Goal: Task Accomplishment & Management: Use online tool/utility

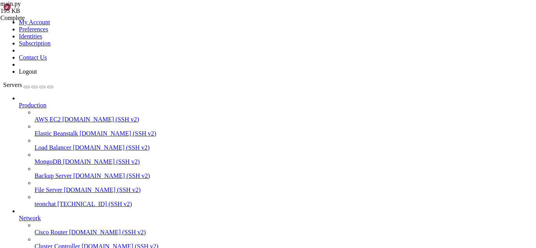
scroll to position [571, 0]
type input "number_single"
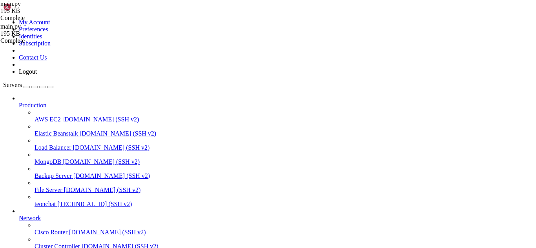
type textarea "number_single = request.form.get('number_single', '')"
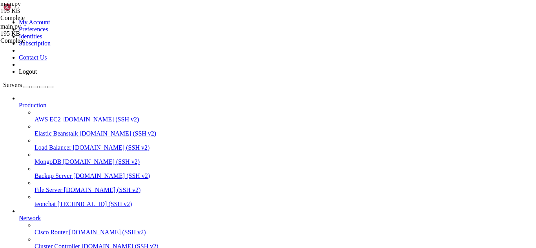
drag, startPoint x: 75, startPoint y: 625, endPoint x: 106, endPoint y: 632, distance: 32.2
drag, startPoint x: 124, startPoint y: 640, endPoint x: 115, endPoint y: 641, distance: 9.2
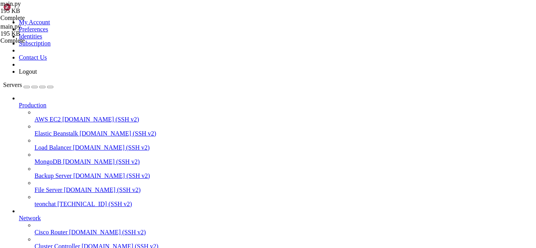
scroll to position [8536, 0]
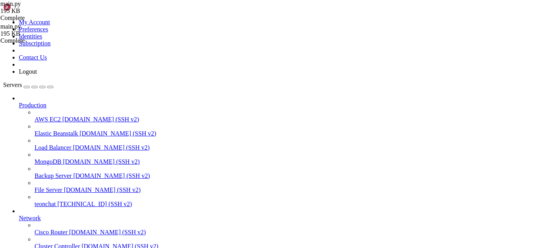
scroll to position [10749, 0]
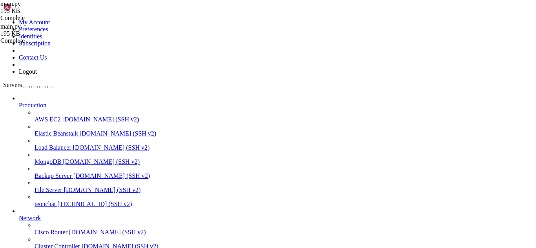
drag, startPoint x: 97, startPoint y: 647, endPoint x: 87, endPoint y: 647, distance: 10.2
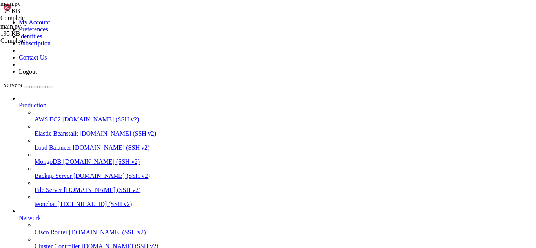
click at [49, 201] on span "teonchat" at bounding box center [45, 204] width 21 height 7
drag, startPoint x: 63, startPoint y: 877, endPoint x: 97, endPoint y: 889, distance: 35.7
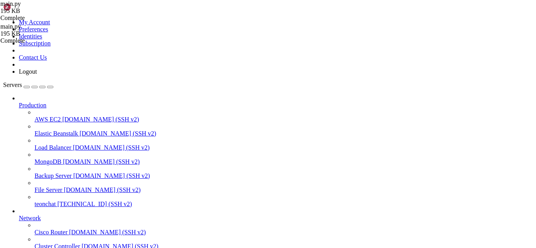
scroll to position [5, 0]
drag, startPoint x: 87, startPoint y: 877, endPoint x: 88, endPoint y: 883, distance: 6.0
drag, startPoint x: 93, startPoint y: 888, endPoint x: 95, endPoint y: 892, distance: 4.6
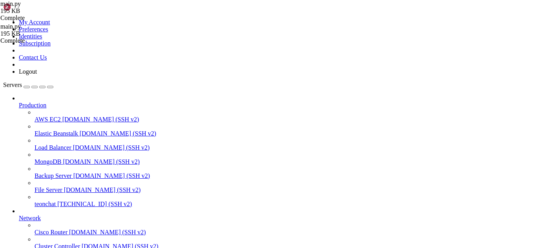
drag, startPoint x: 6, startPoint y: 754, endPoint x: 270, endPoint y: 885, distance: 294.6
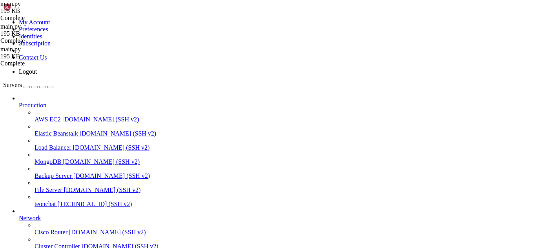
type input "2490"
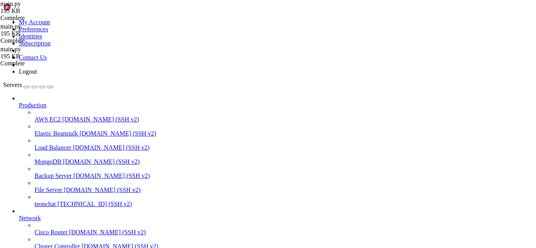
type textarea "get_status_config=get_status_config)"
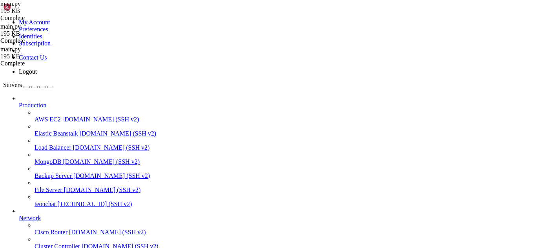
scroll to position [1642, 0]
drag, startPoint x: 113, startPoint y: 883, endPoint x: 106, endPoint y: 884, distance: 6.7
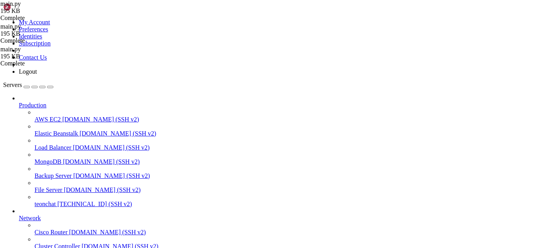
drag, startPoint x: 106, startPoint y: 884, endPoint x: 246, endPoint y: 883, distance: 140.5
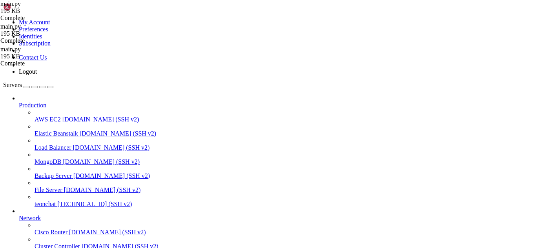
drag, startPoint x: 202, startPoint y: 891, endPoint x: 192, endPoint y: 888, distance: 10.1
drag, startPoint x: 189, startPoint y: 191, endPoint x: 38, endPoint y: 195, distance: 151.1
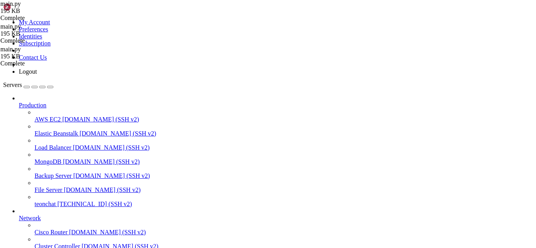
click at [57, 201] on span "[TECHNICAL_ID] (SSH v2)" at bounding box center [94, 204] width 75 height 7
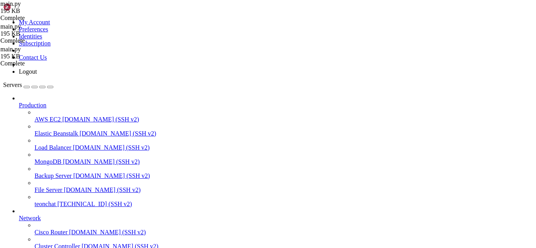
click at [47, 201] on link "teonchat [TECHNICAL_ID] (SSH v2)" at bounding box center [284, 204] width 498 height 7
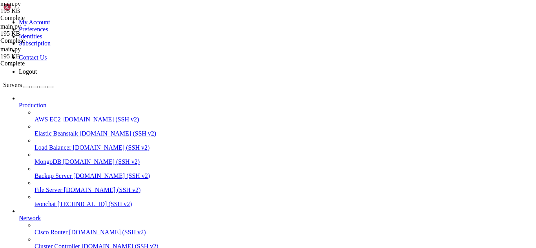
drag, startPoint x: 56, startPoint y: 869, endPoint x: 233, endPoint y: 841, distance: 179.6
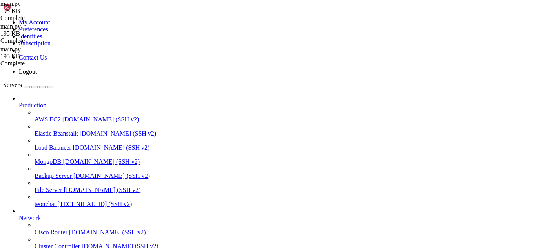
drag, startPoint x: 266, startPoint y: 884, endPoint x: 7, endPoint y: 709, distance: 313.2
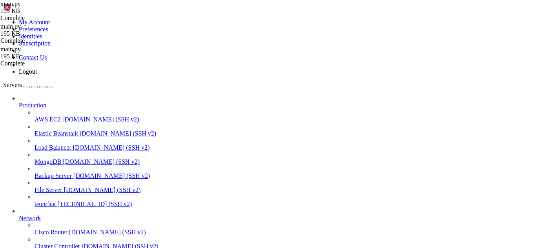
scroll to position [601, 0]
drag, startPoint x: 122, startPoint y: 87, endPoint x: 220, endPoint y: 125, distance: 105.2
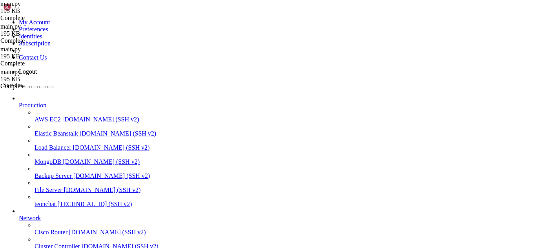
type textarea "get_status_config=get_status_config)"
drag, startPoint x: 74, startPoint y: 918, endPoint x: 54, endPoint y: 907, distance: 22.8
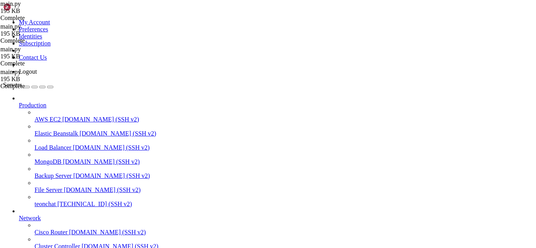
drag, startPoint x: 123, startPoint y: 44, endPoint x: 258, endPoint y: 192, distance: 199.9
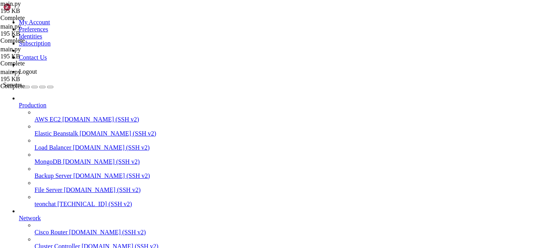
type textarea "settings=settings,"
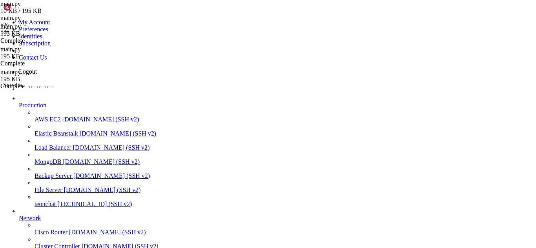
type input "s"
type input "context"
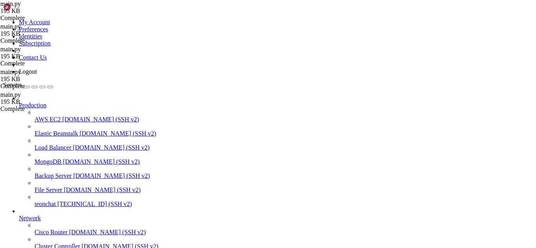
type textarea "get_status_display=get_status_display,"
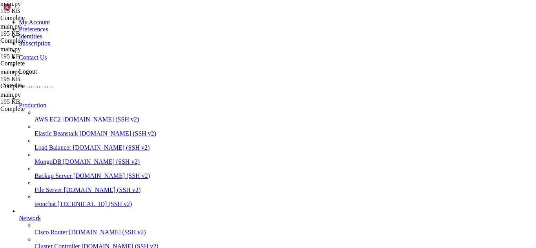
scroll to position [12661, 0]
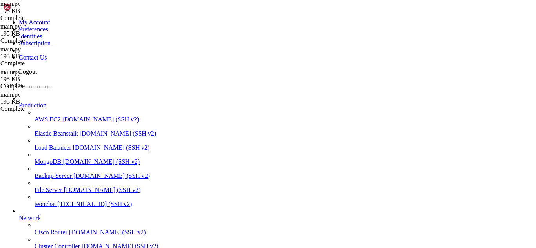
scroll to position [82176, 0]
drag, startPoint x: 7, startPoint y: 779, endPoint x: 265, endPoint y: 941, distance: 304.9
drag, startPoint x: 26, startPoint y: 893, endPoint x: 26, endPoint y: 889, distance: 3.9
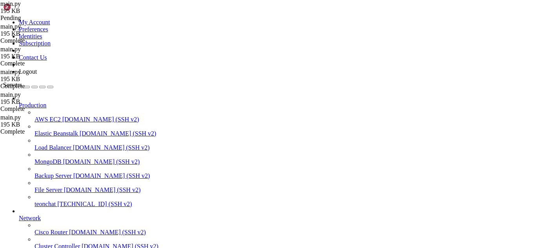
type input "number_single = request.form.get('number_single', '')"
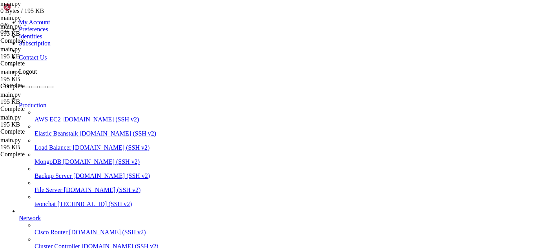
drag, startPoint x: 7, startPoint y: 761, endPoint x: 193, endPoint y: 910, distance: 238.6
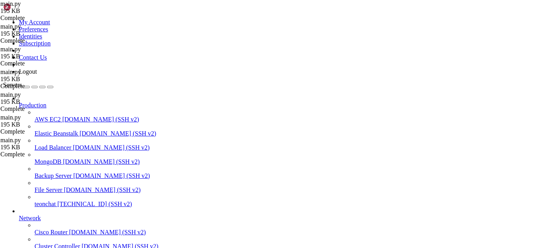
scroll to position [82665, 0]
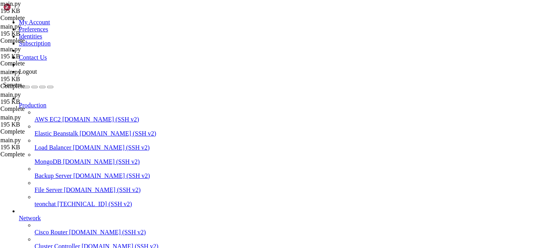
scroll to position [4364, 0]
type textarea "msg = MIMEMultipart()"
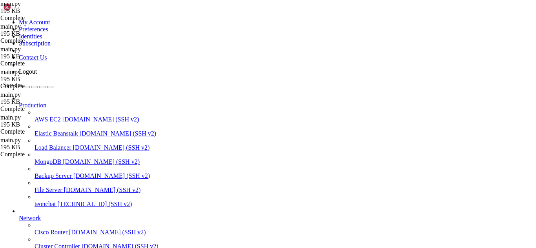
drag, startPoint x: 124, startPoint y: 73, endPoint x: 302, endPoint y: 104, distance: 180.8
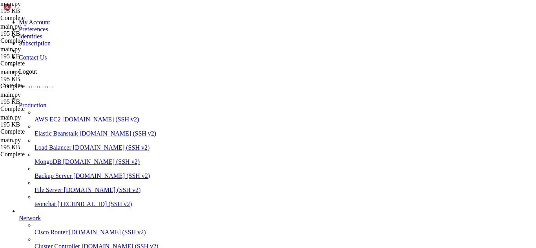
type textarea "delivery_address = f", {street_single}, {number_single}""
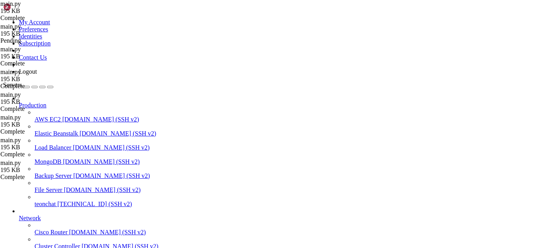
type textarea "number_single = request.form.get('number_single', '')"
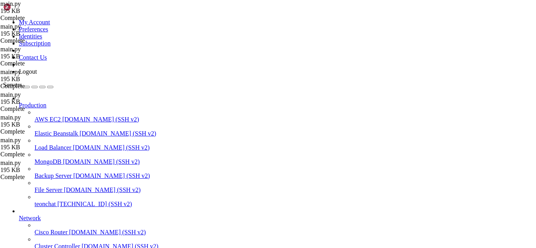
scroll to position [0, 0]
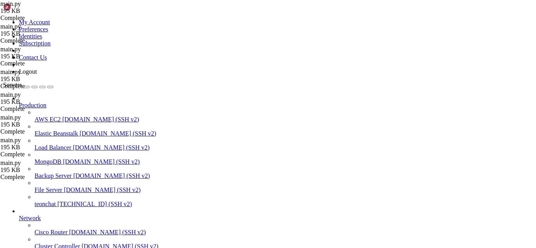
drag, startPoint x: 181, startPoint y: 884, endPoint x: 6, endPoint y: 829, distance: 183.4
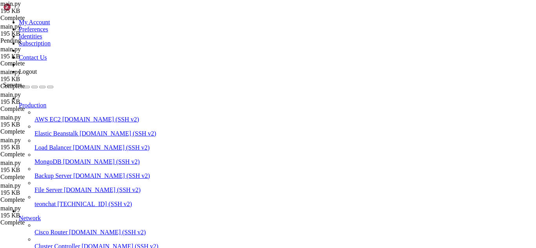
type textarea "get_status_config=get_status_config)"
type textarea "@app.route('/admin/settings/reset', methods=['POST'])"
type textarea ")"
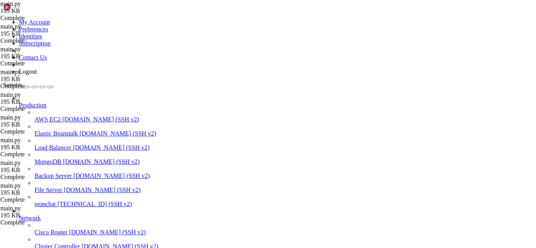
scroll to position [641, 0]
